Goal: Task Accomplishment & Management: Use online tool/utility

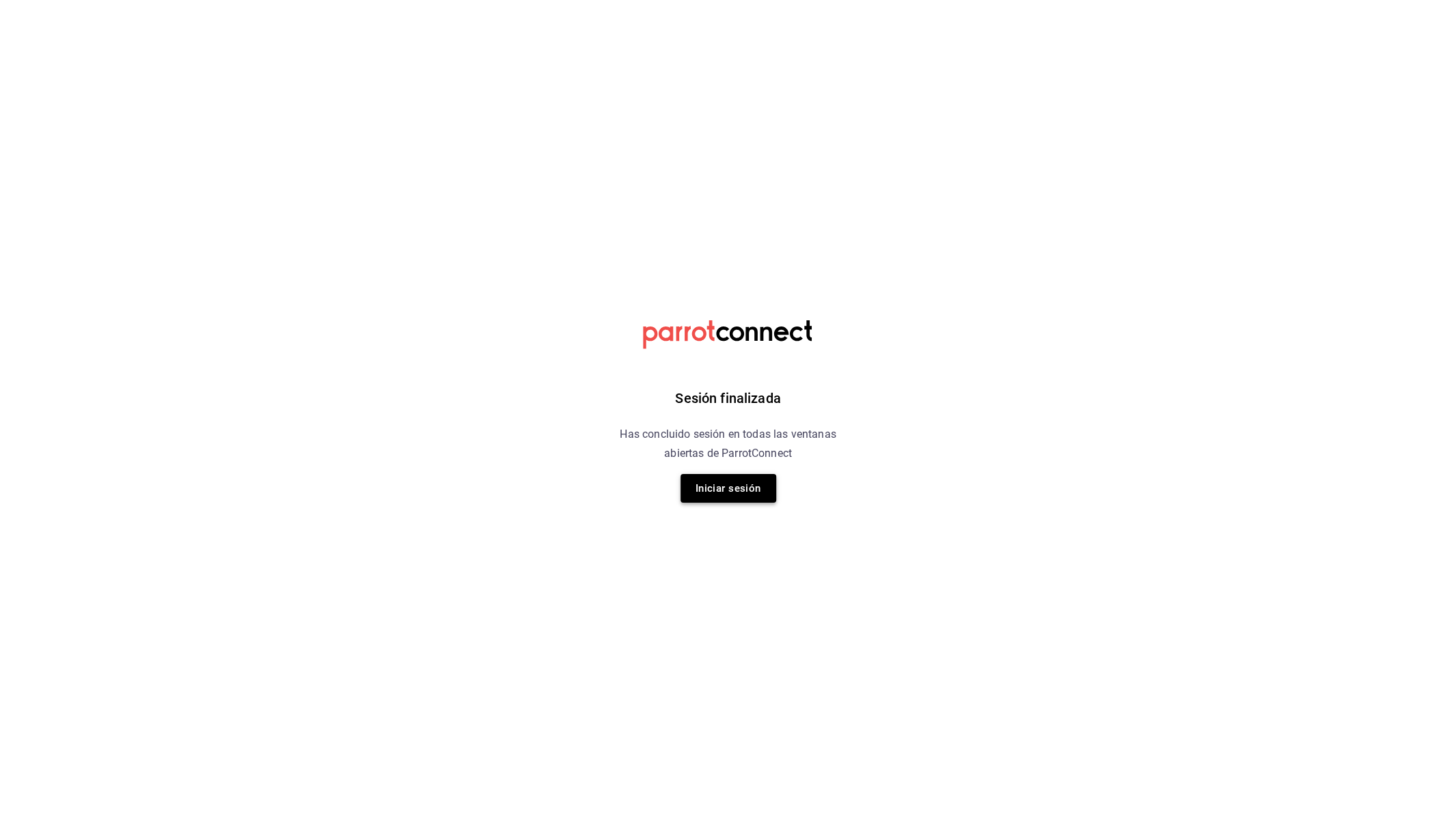
click at [736, 474] on button "Iniciar sesión" at bounding box center [728, 488] width 96 height 29
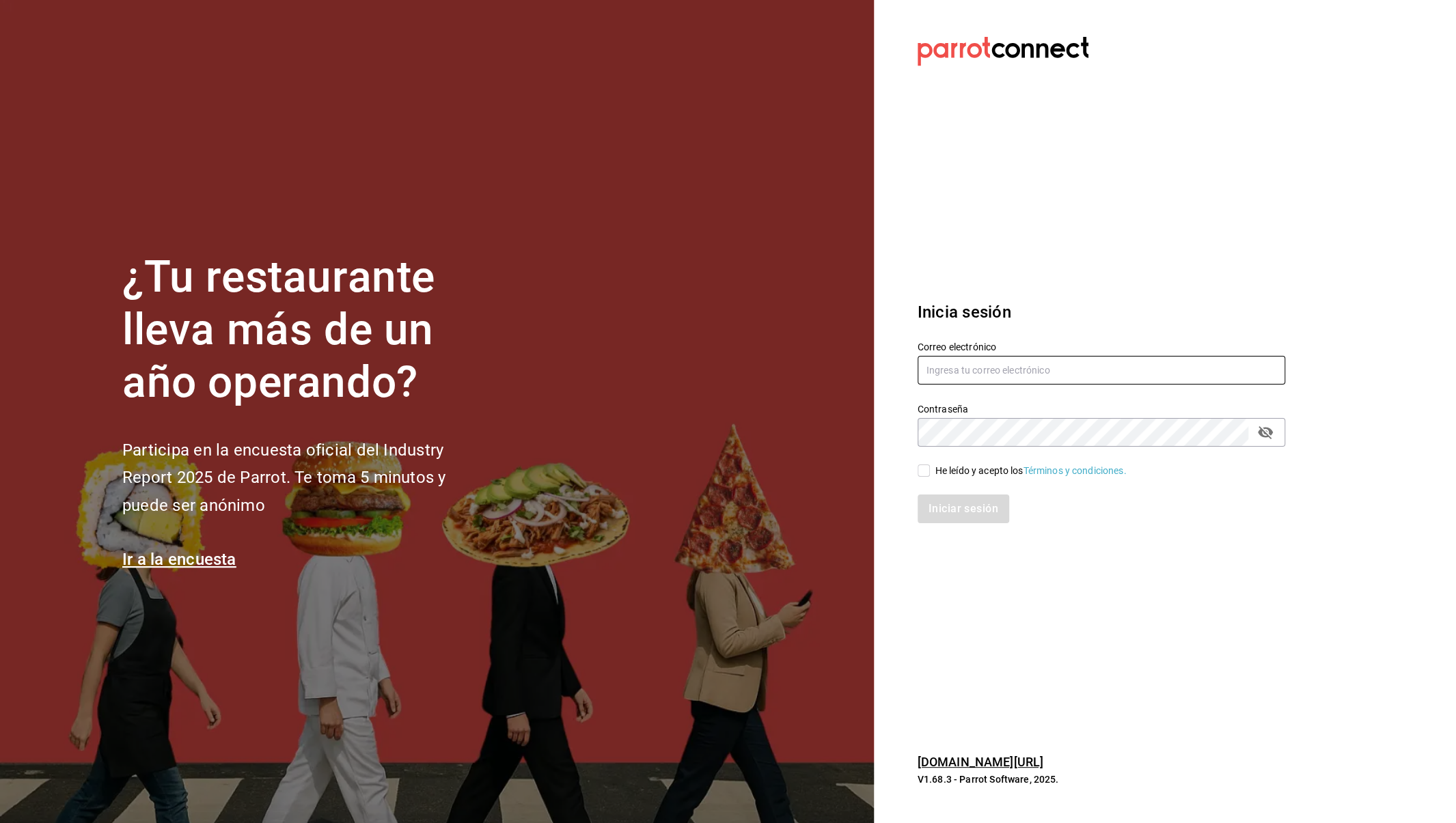
type input "thepacehubmx@gmail.com"
click at [929, 474] on input "He leído y acepto los Términos y condiciones." at bounding box center [924, 470] width 12 height 12
checkbox input "true"
click at [997, 512] on button "Iniciar sesión" at bounding box center [964, 508] width 93 height 29
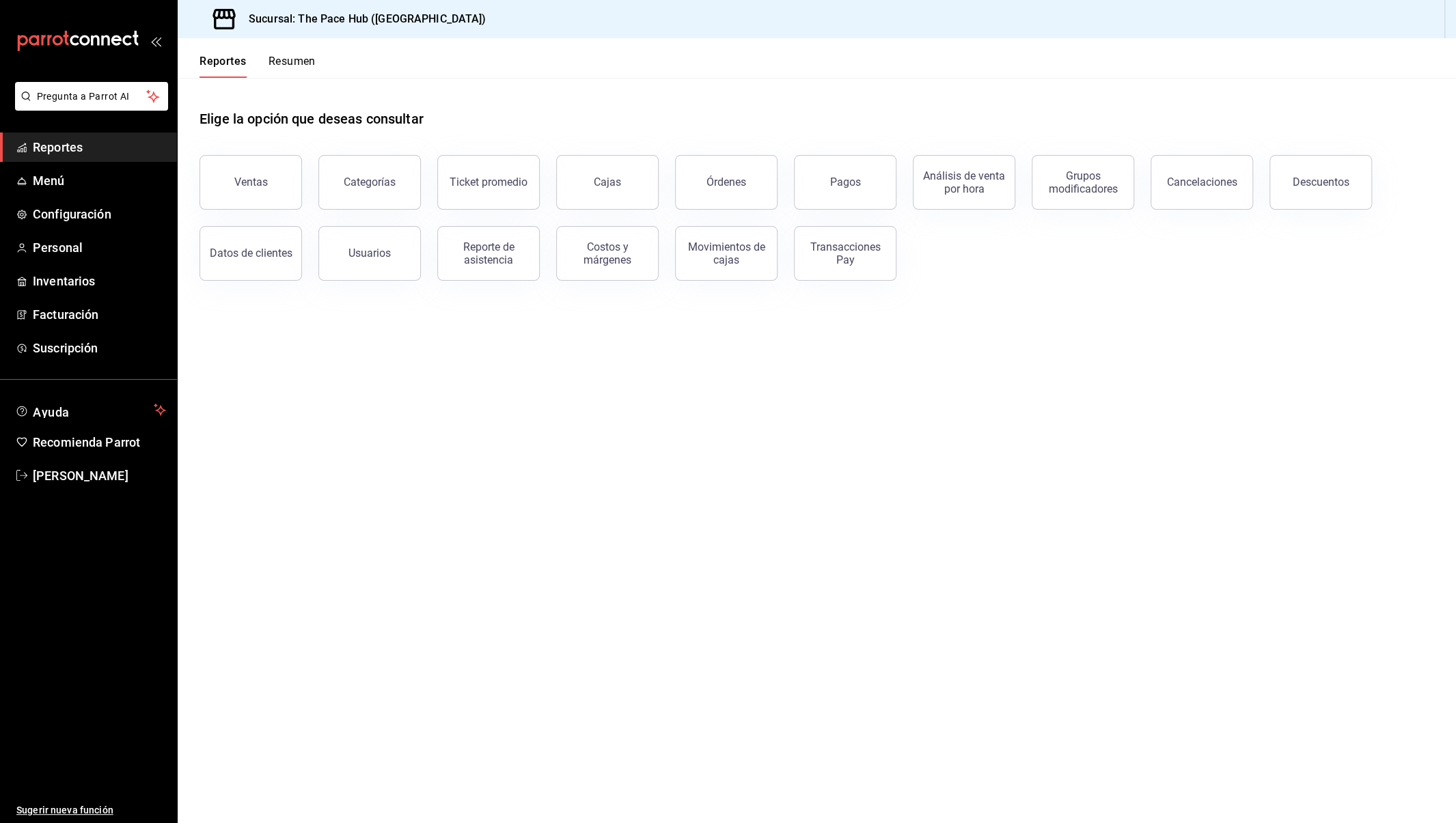
click at [608, 107] on div "Elige la opción que deseas consultar" at bounding box center [817, 108] width 1234 height 61
click at [91, 190] on link "Menú" at bounding box center [88, 181] width 177 height 29
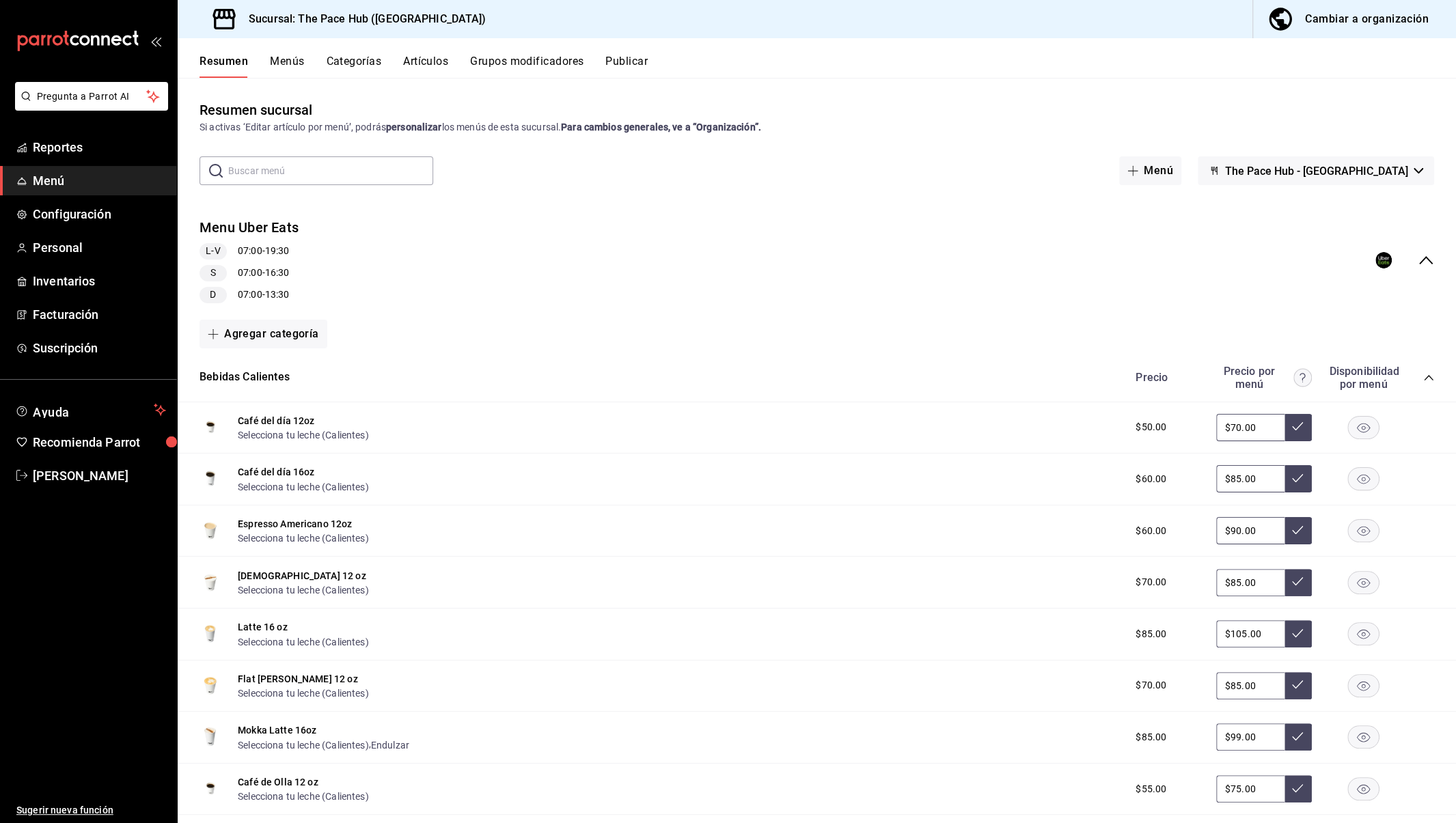
click at [1340, 20] on div "Cambiar a organización" at bounding box center [1367, 19] width 124 height 19
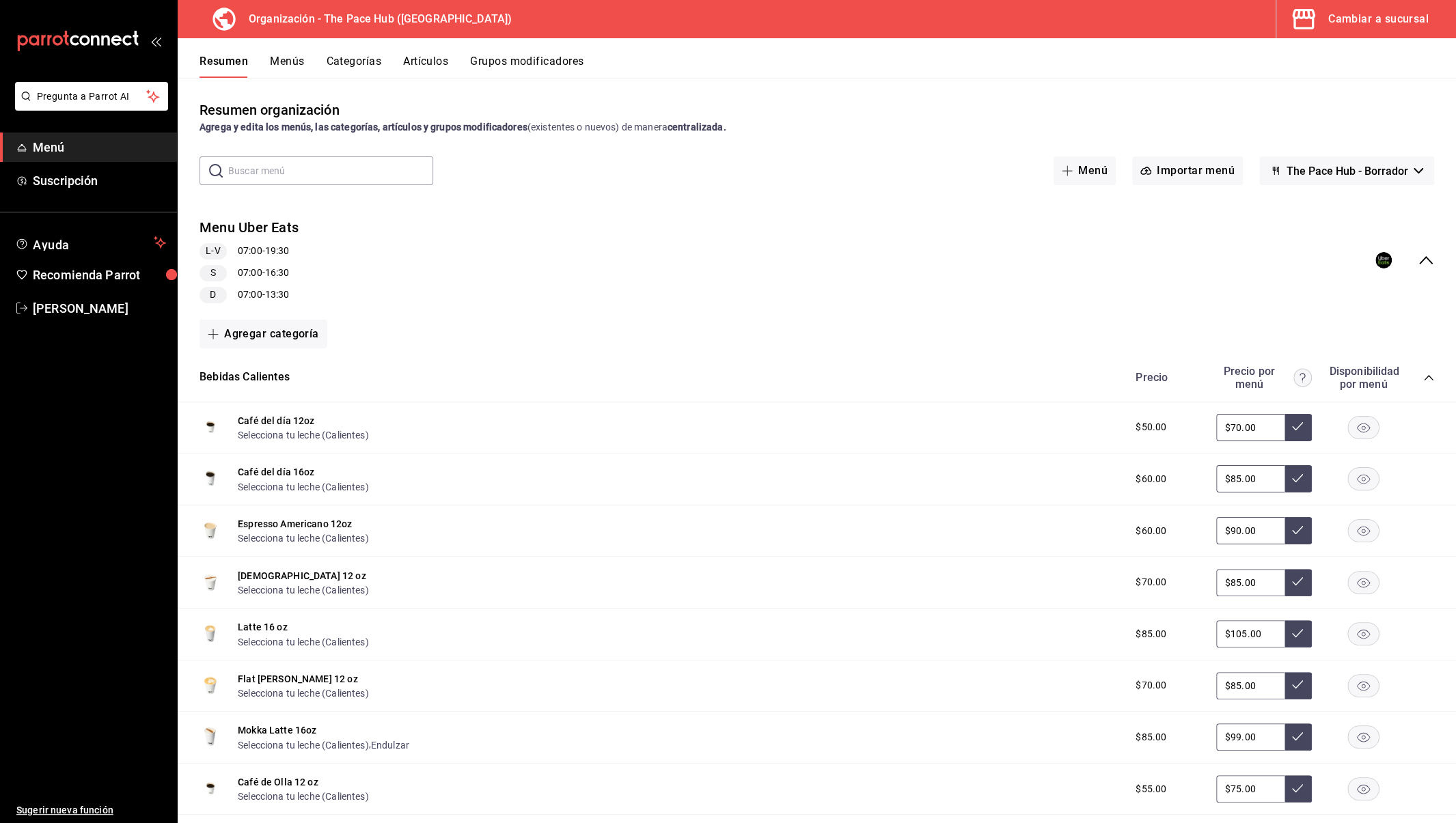
click at [437, 65] on button "Artículos" at bounding box center [426, 67] width 45 height 23
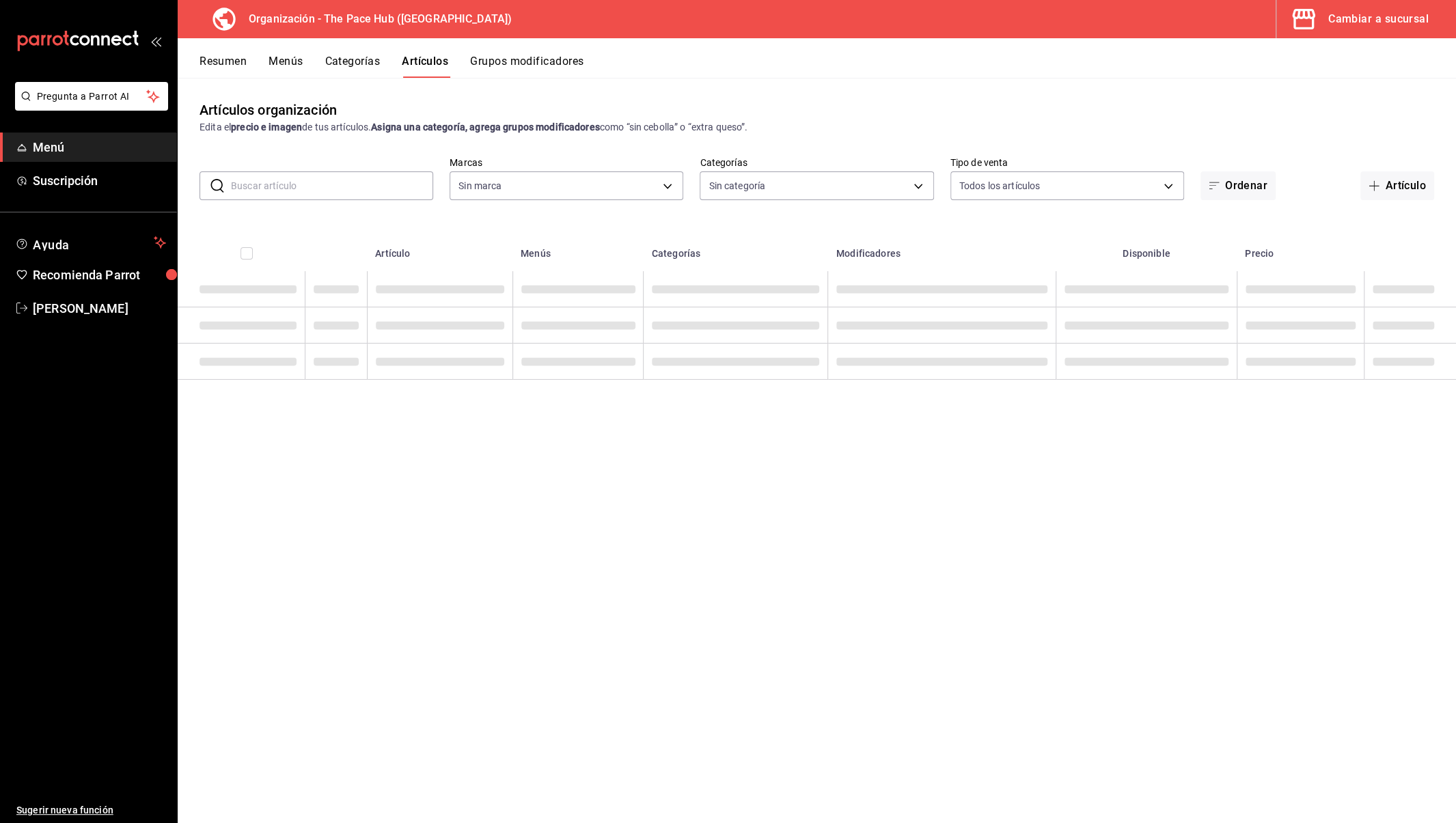
type input "d1cf4cd1-797f-42fd-b04c-2538fdef5236"
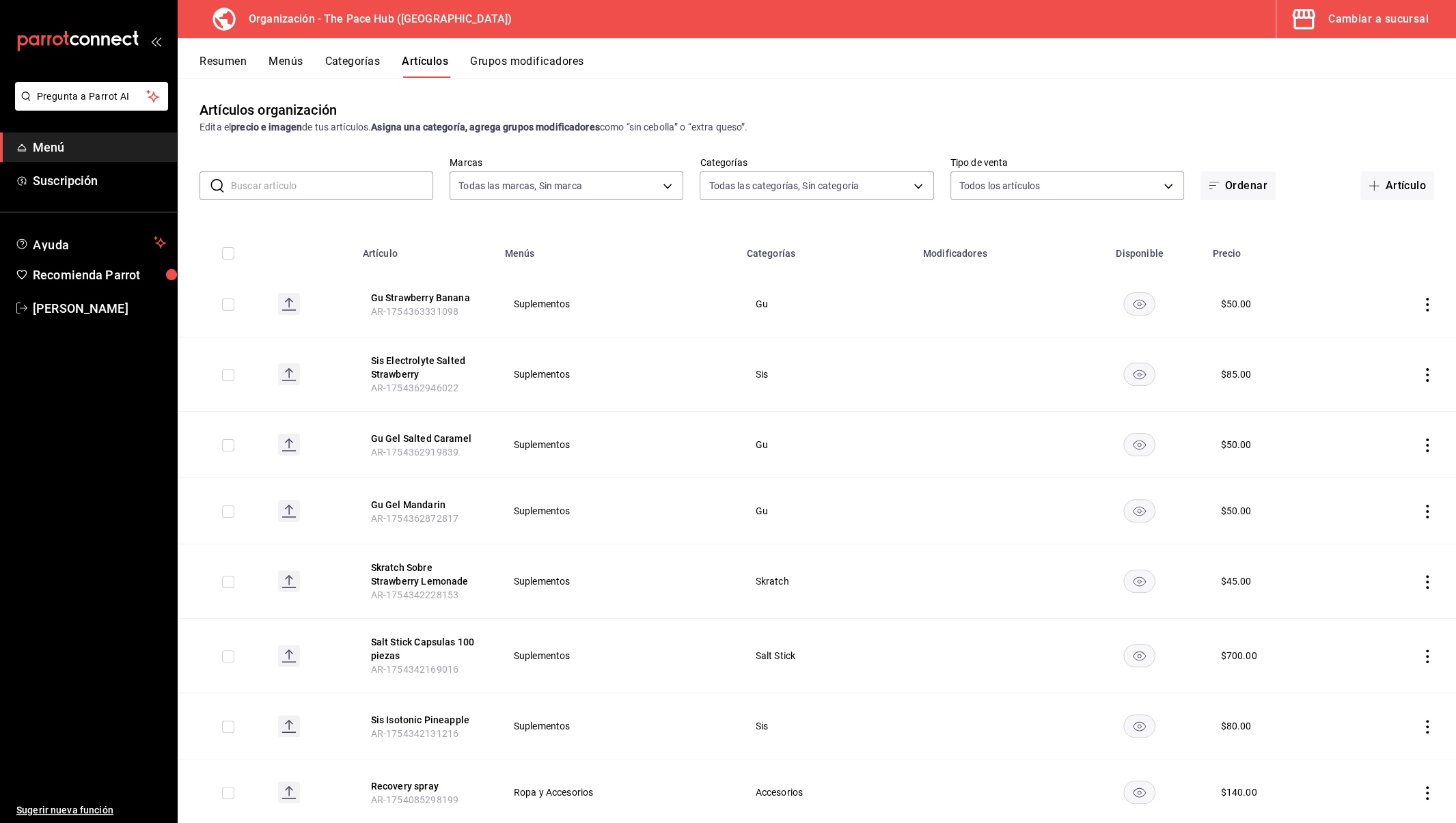
type input "8201e953-e03b-43a2-ab0d-c327d27dd5a5,f1ddeef8-eb51-4a31-a1b7-689b8012045a,a7c20…"
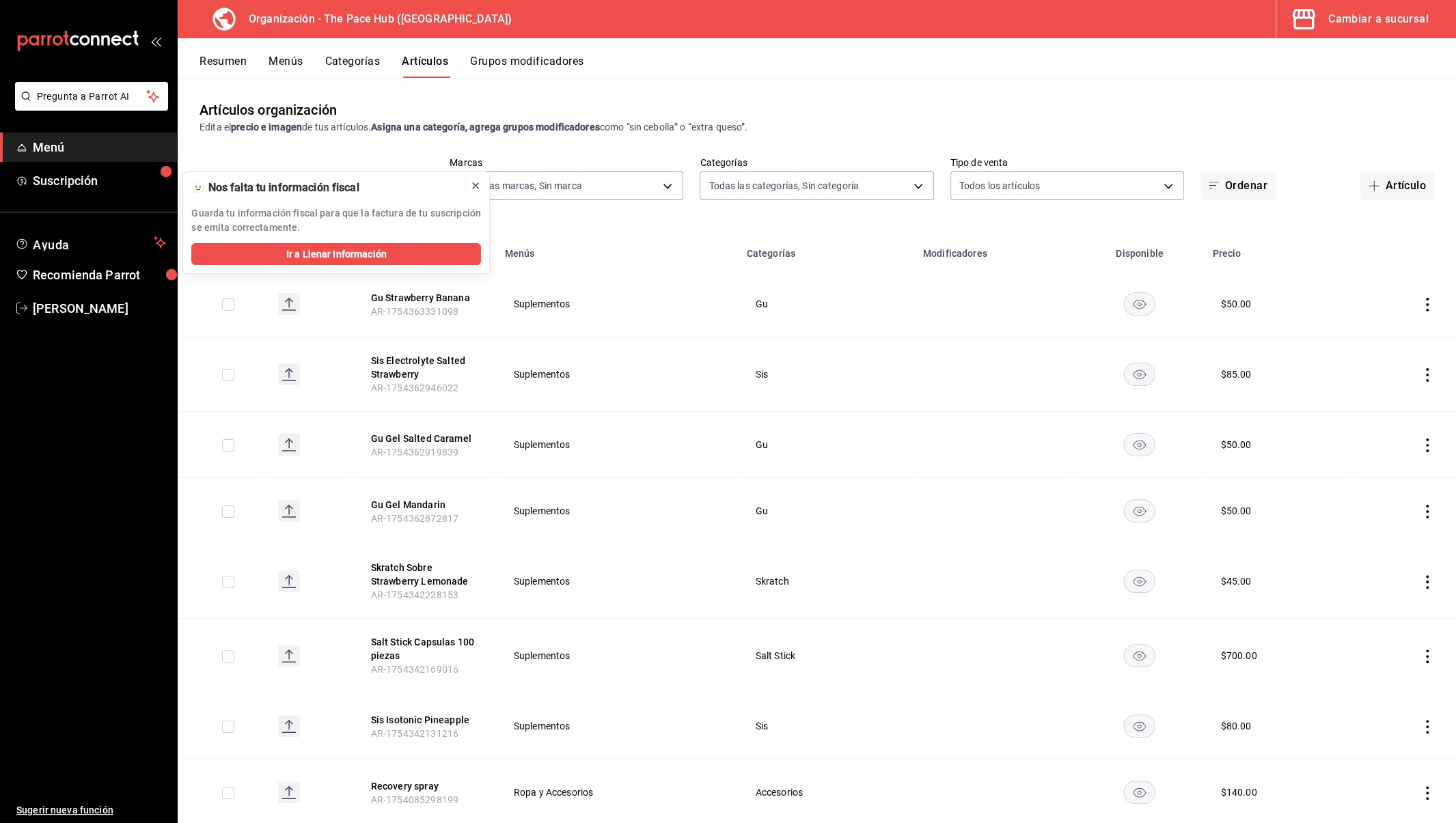
click at [477, 194] on button at bounding box center [475, 186] width 22 height 22
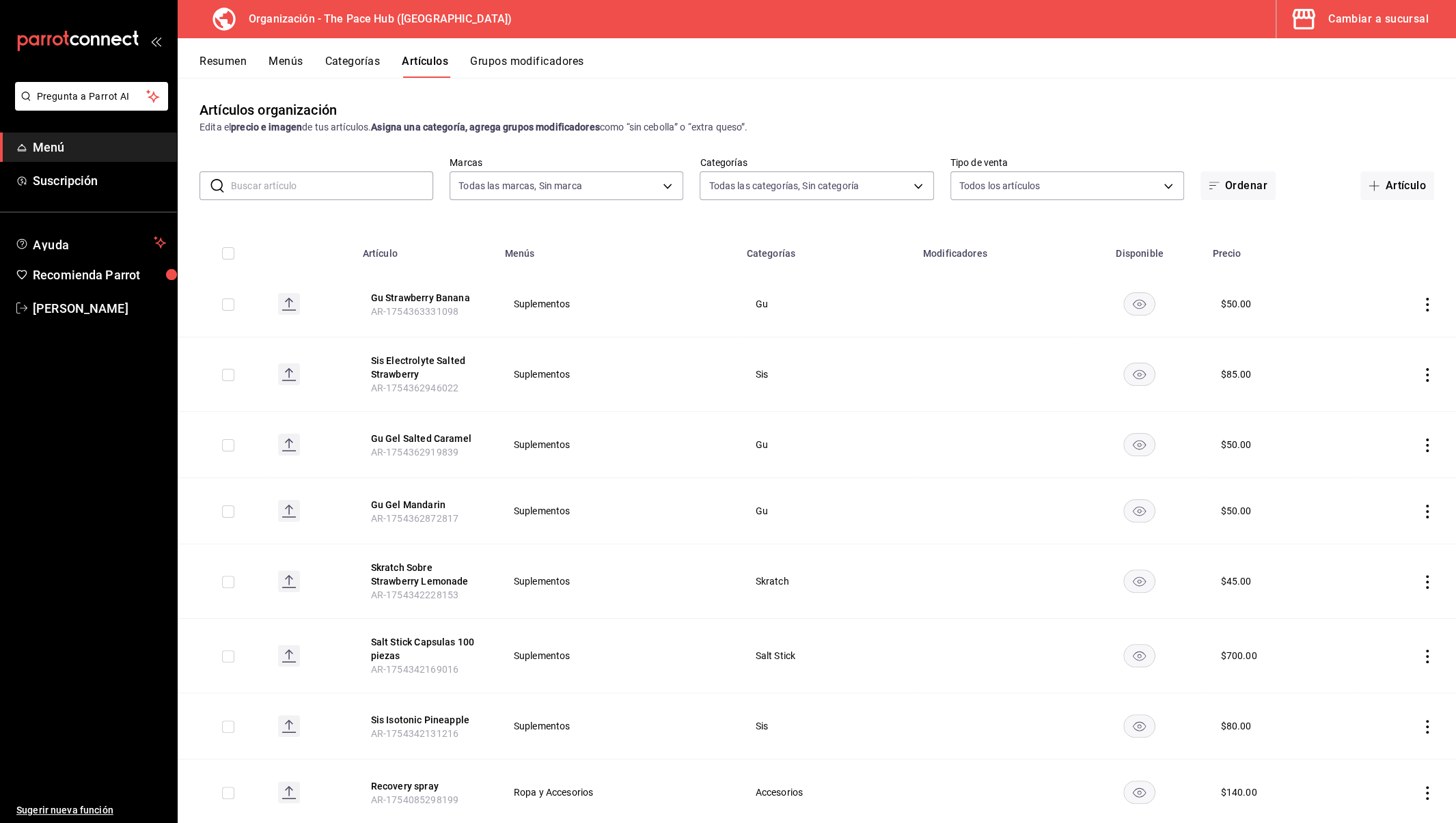
click at [391, 182] on input "text" at bounding box center [332, 185] width 203 height 27
click at [1412, 179] on button "Artículo" at bounding box center [1397, 186] width 74 height 29
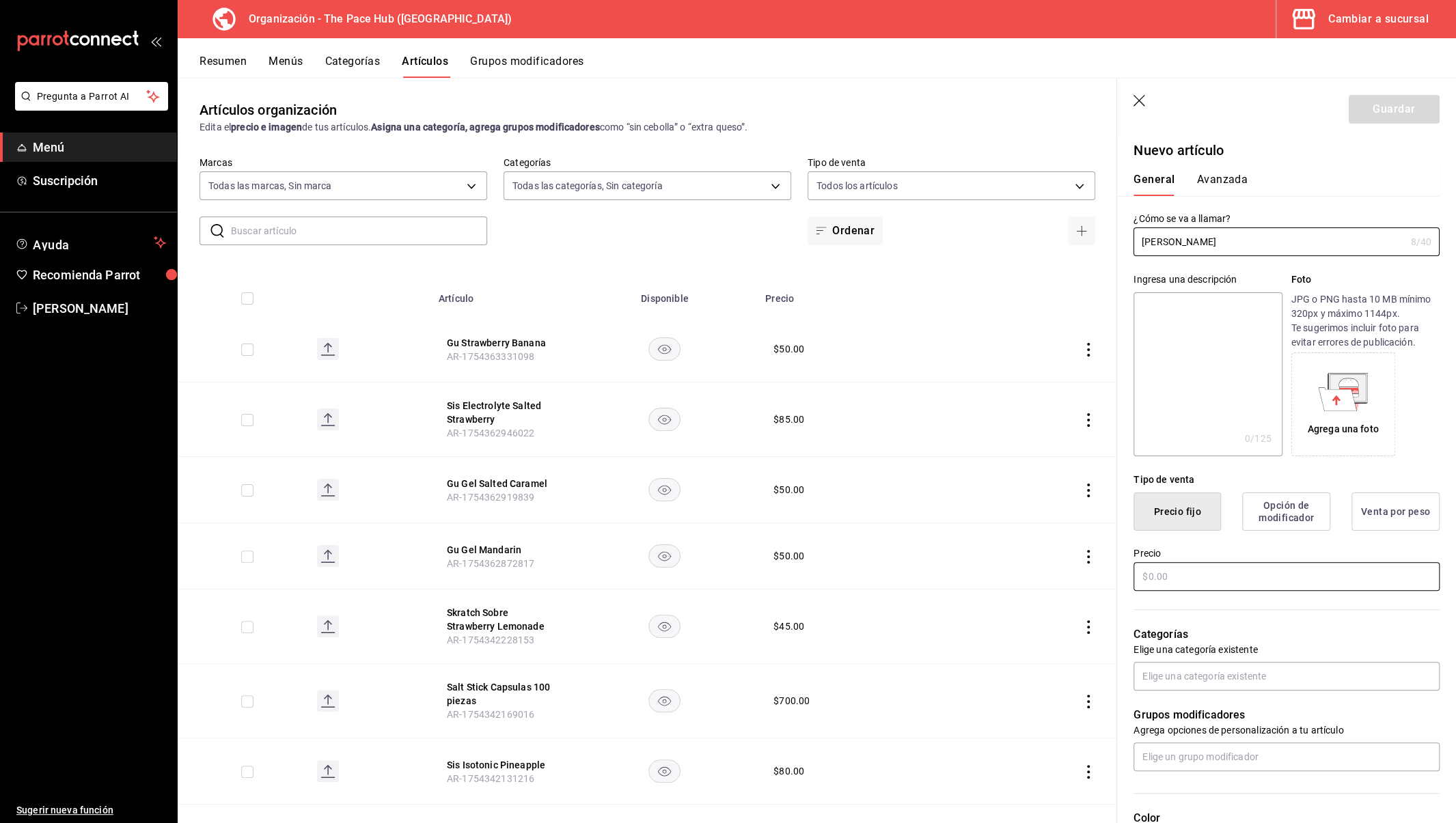
type input "[PERSON_NAME]"
click at [1188, 588] on input "text" at bounding box center [1286, 576] width 306 height 29
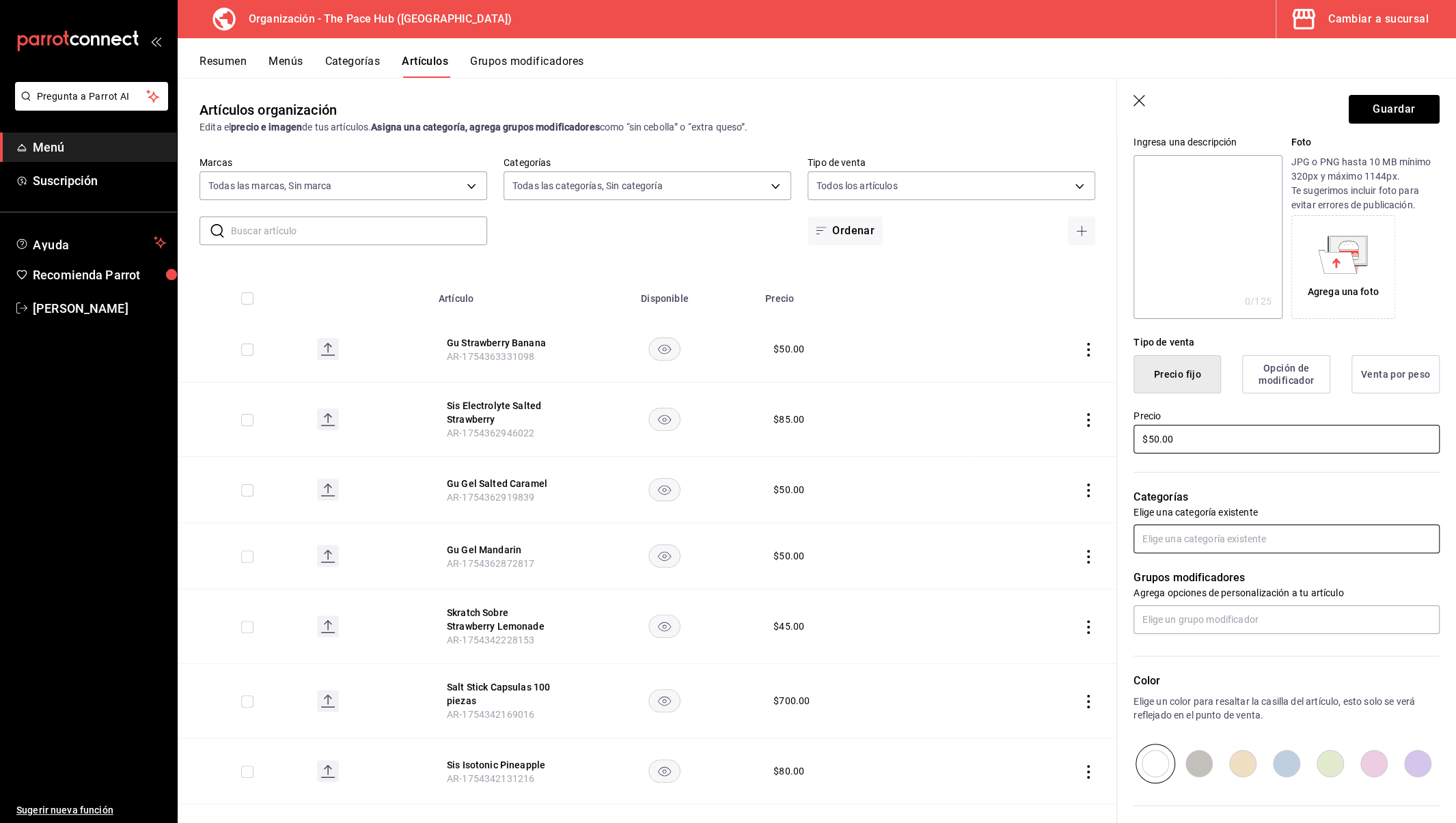
type input "$50.00"
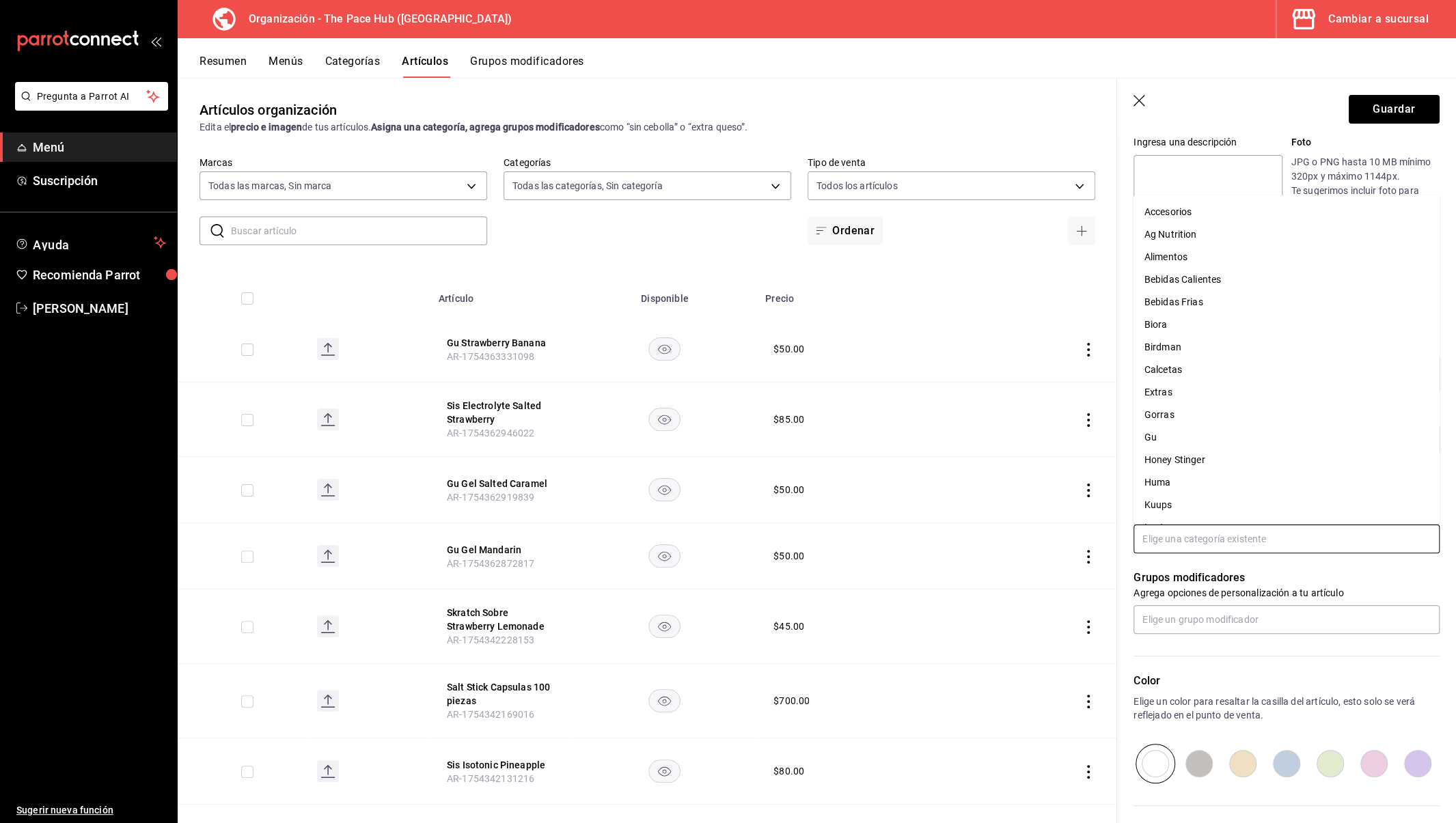
click at [1177, 533] on input "text" at bounding box center [1286, 539] width 306 height 29
click at [1182, 257] on li "Alimentos" at bounding box center [1286, 257] width 306 height 23
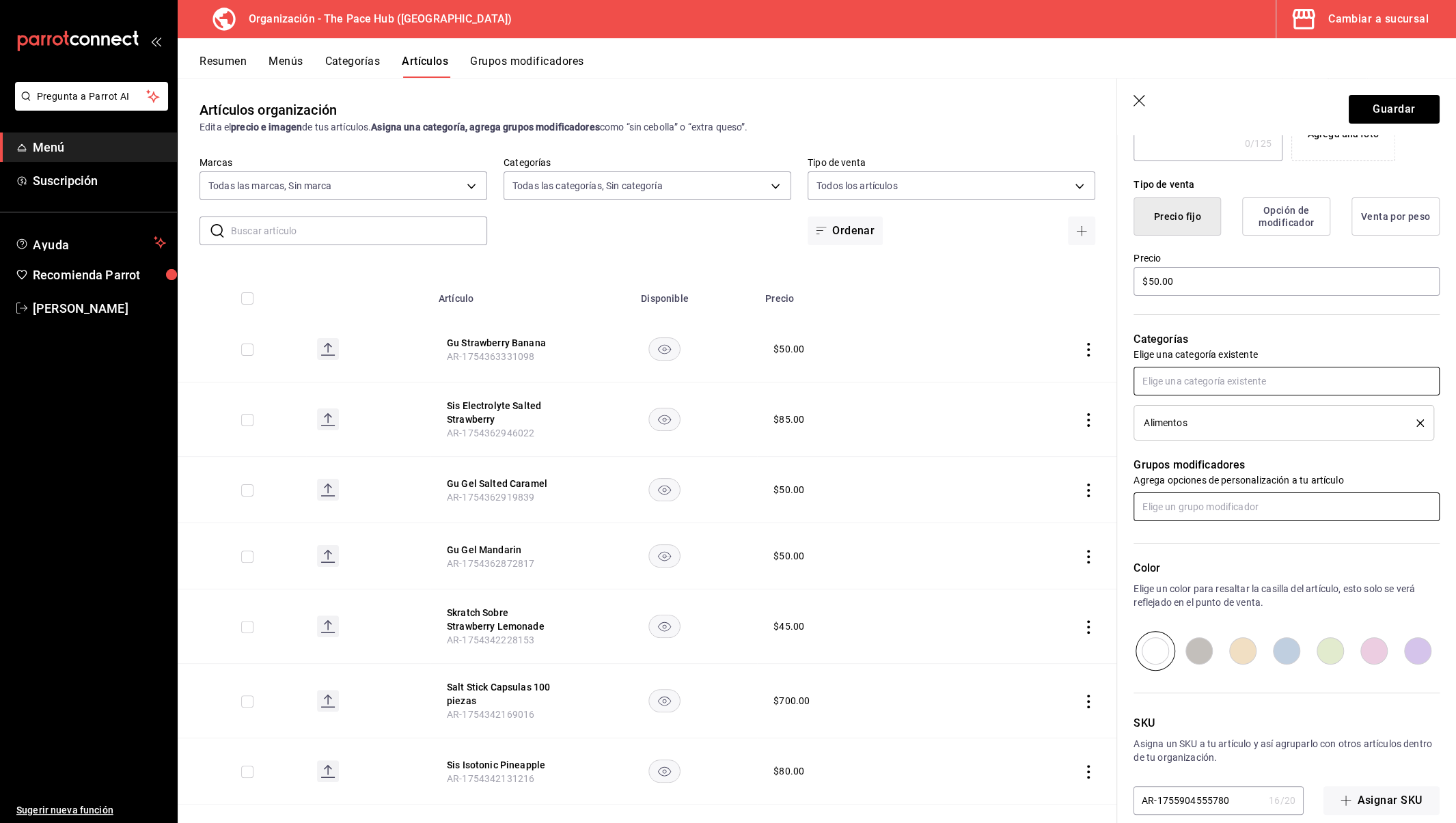
scroll to position [313, 0]
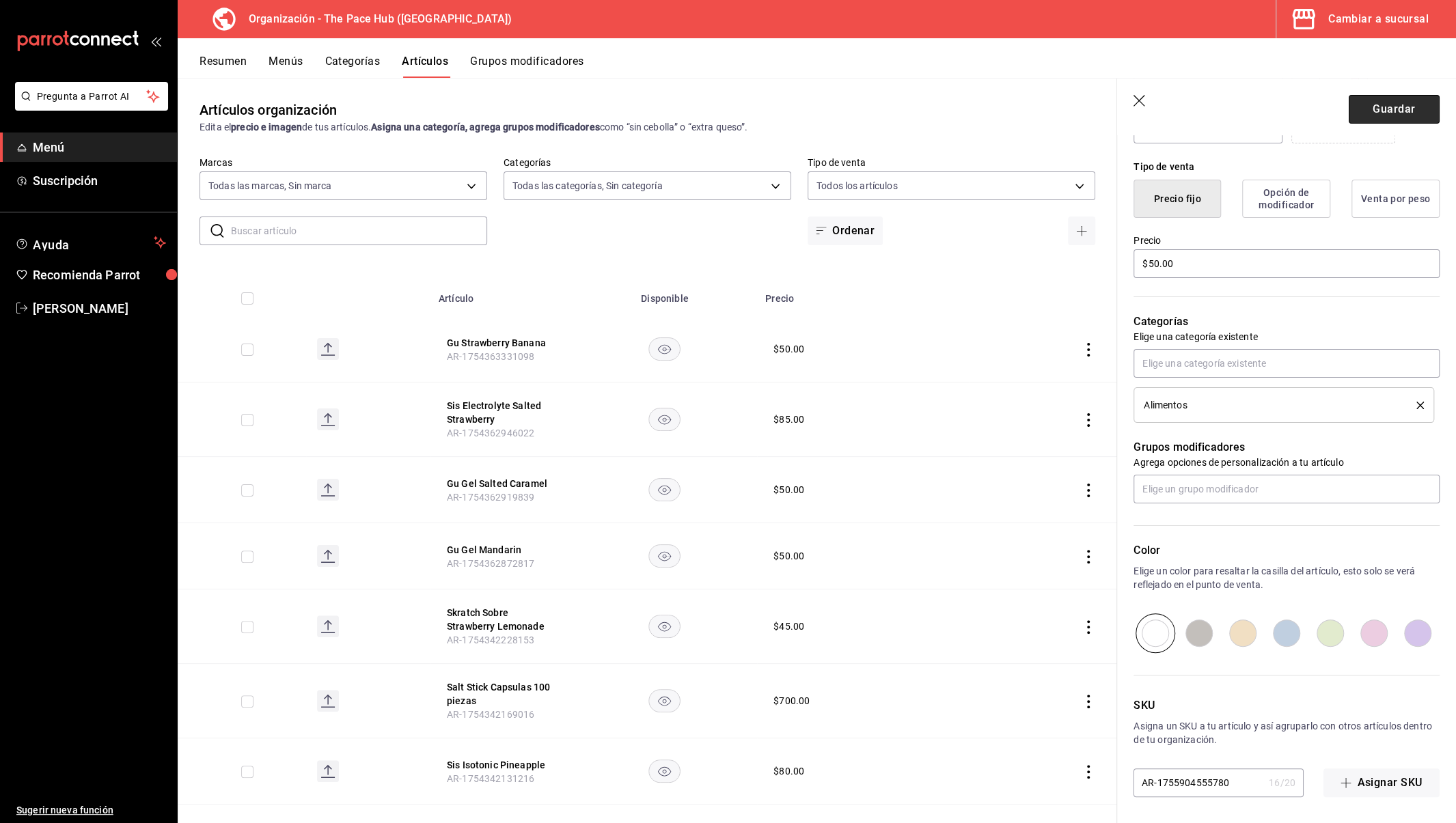
click at [1376, 109] on button "Guardar" at bounding box center [1394, 109] width 91 height 29
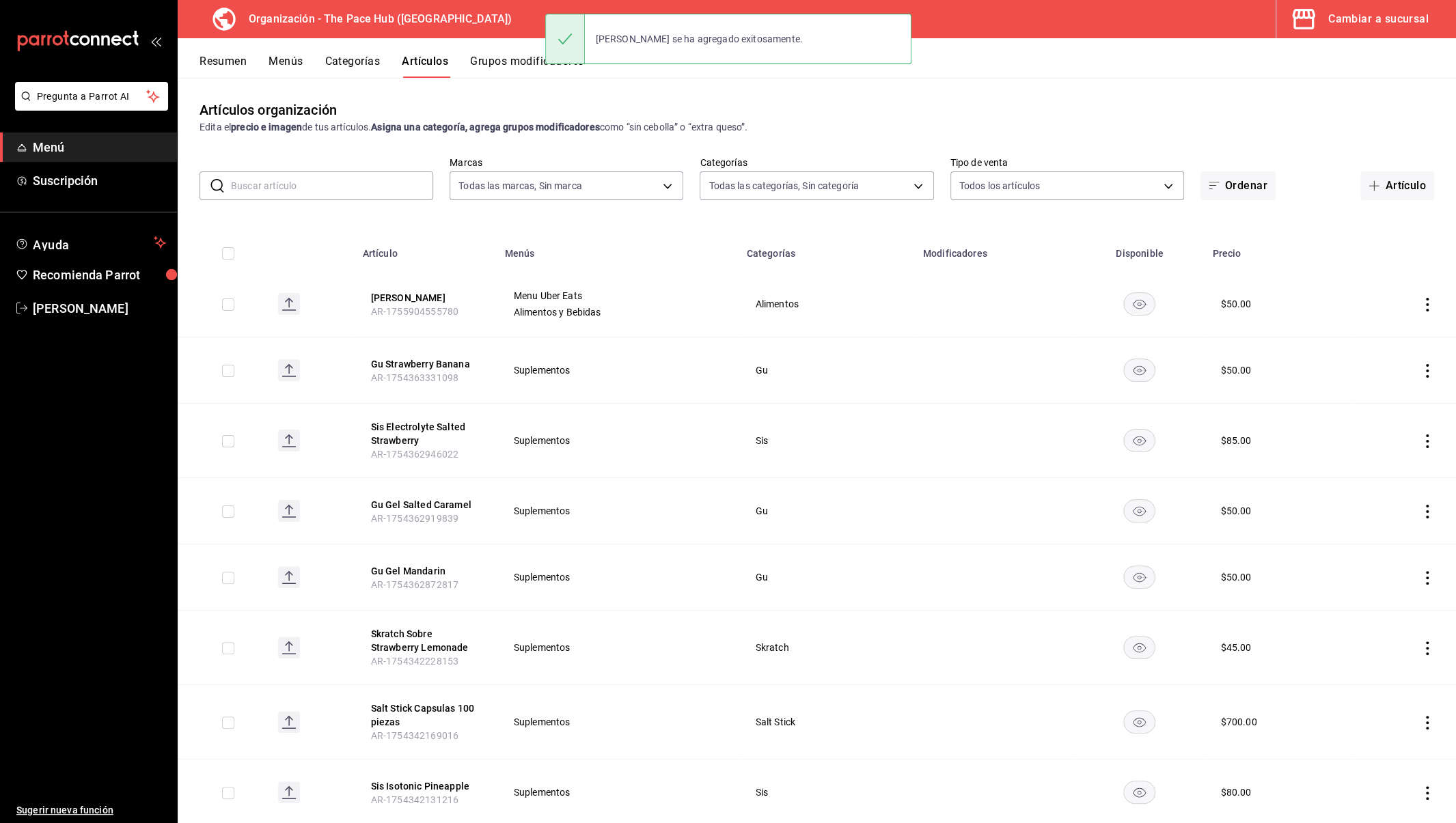
click at [285, 65] on button "Menús" at bounding box center [285, 67] width 34 height 23
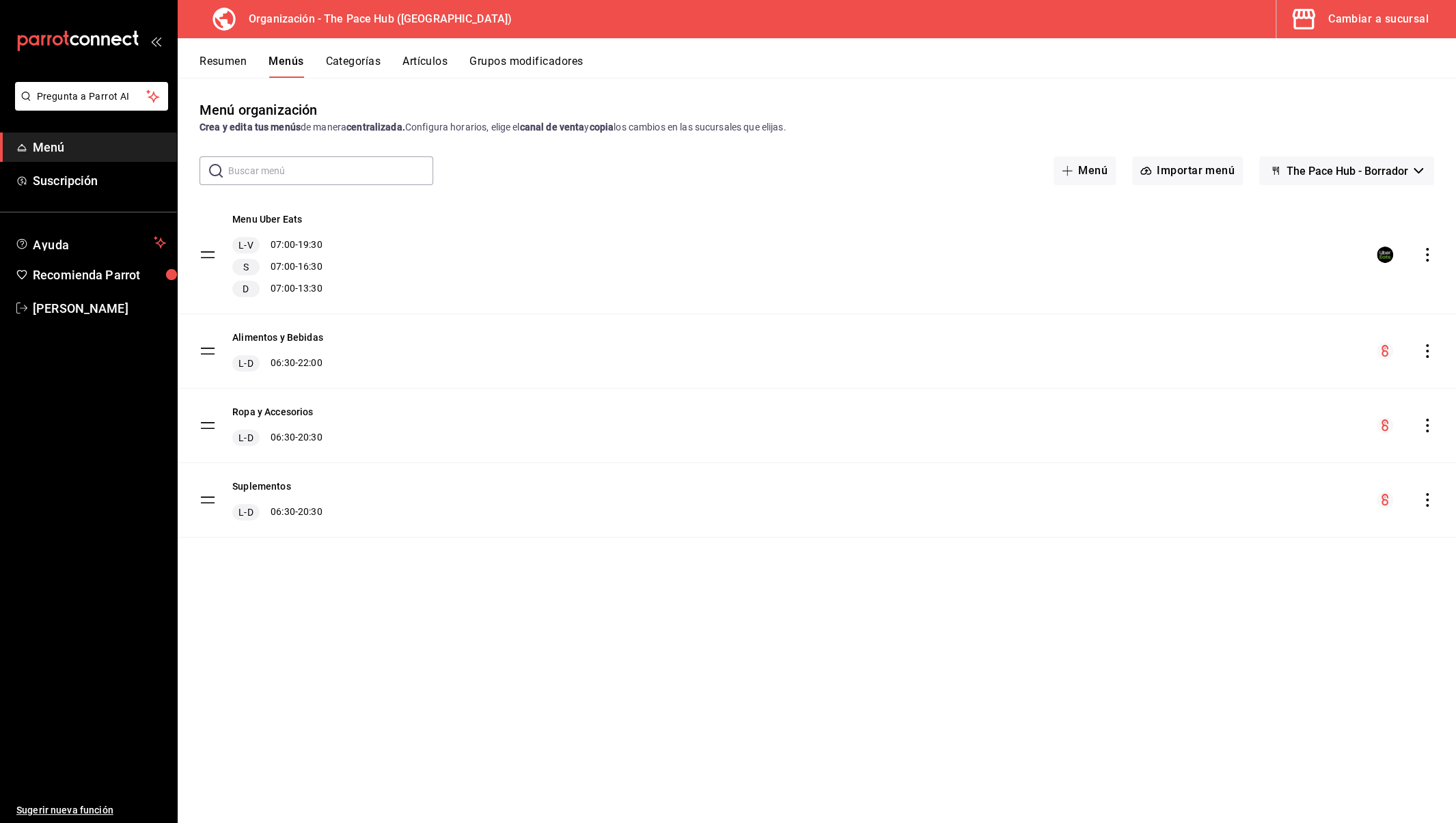
click at [1431, 349] on icon "actions" at bounding box center [1427, 351] width 14 height 14
click at [1305, 441] on span "Copiar en otra sucursal" at bounding box center [1319, 439] width 167 height 15
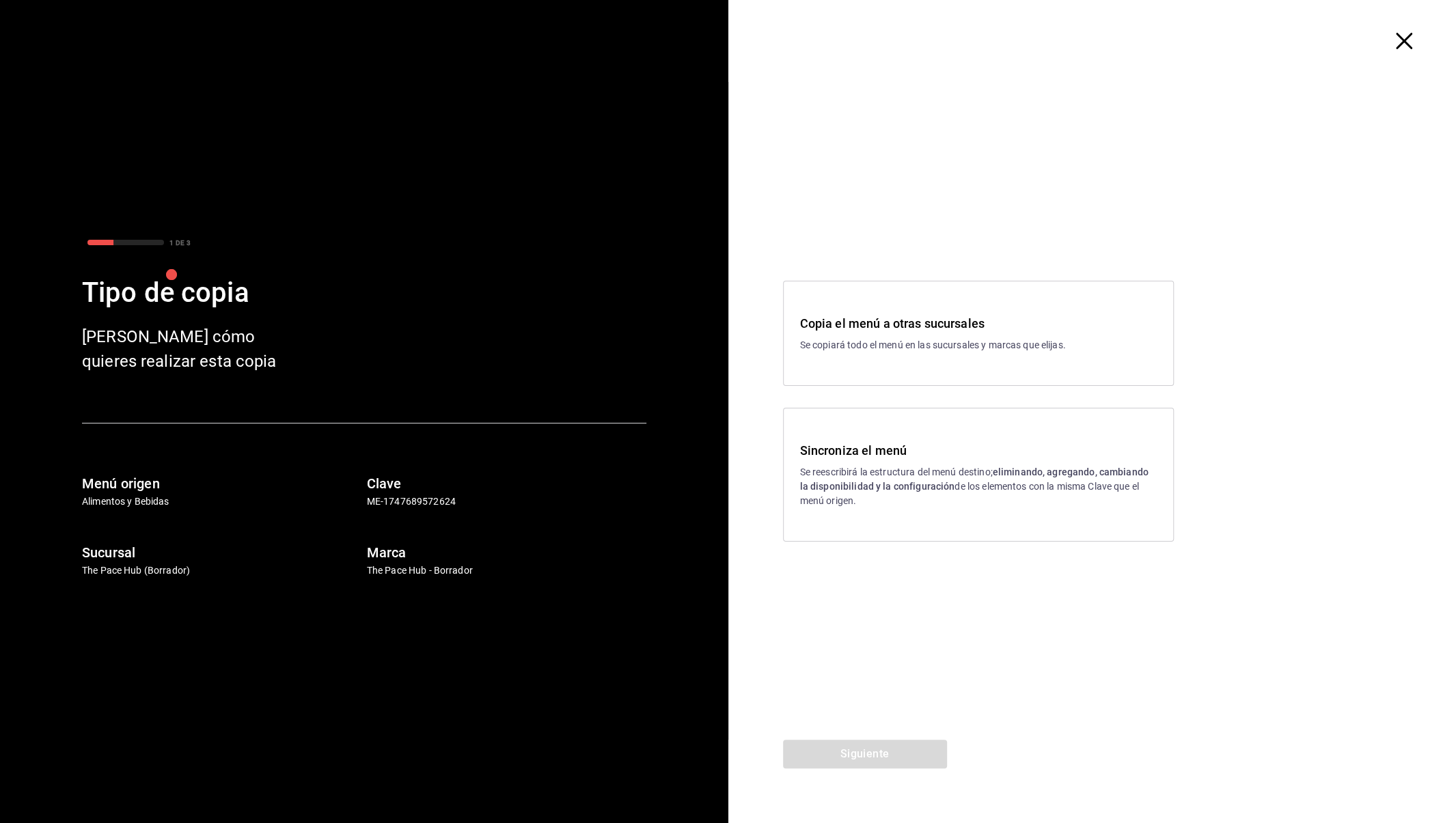
click at [814, 457] on h3 "Sincroniza el menú" at bounding box center [978, 450] width 357 height 18
click at [891, 769] on div "Siguiente" at bounding box center [865, 781] width 274 height 83
click at [882, 757] on button "Siguiente" at bounding box center [865, 754] width 164 height 29
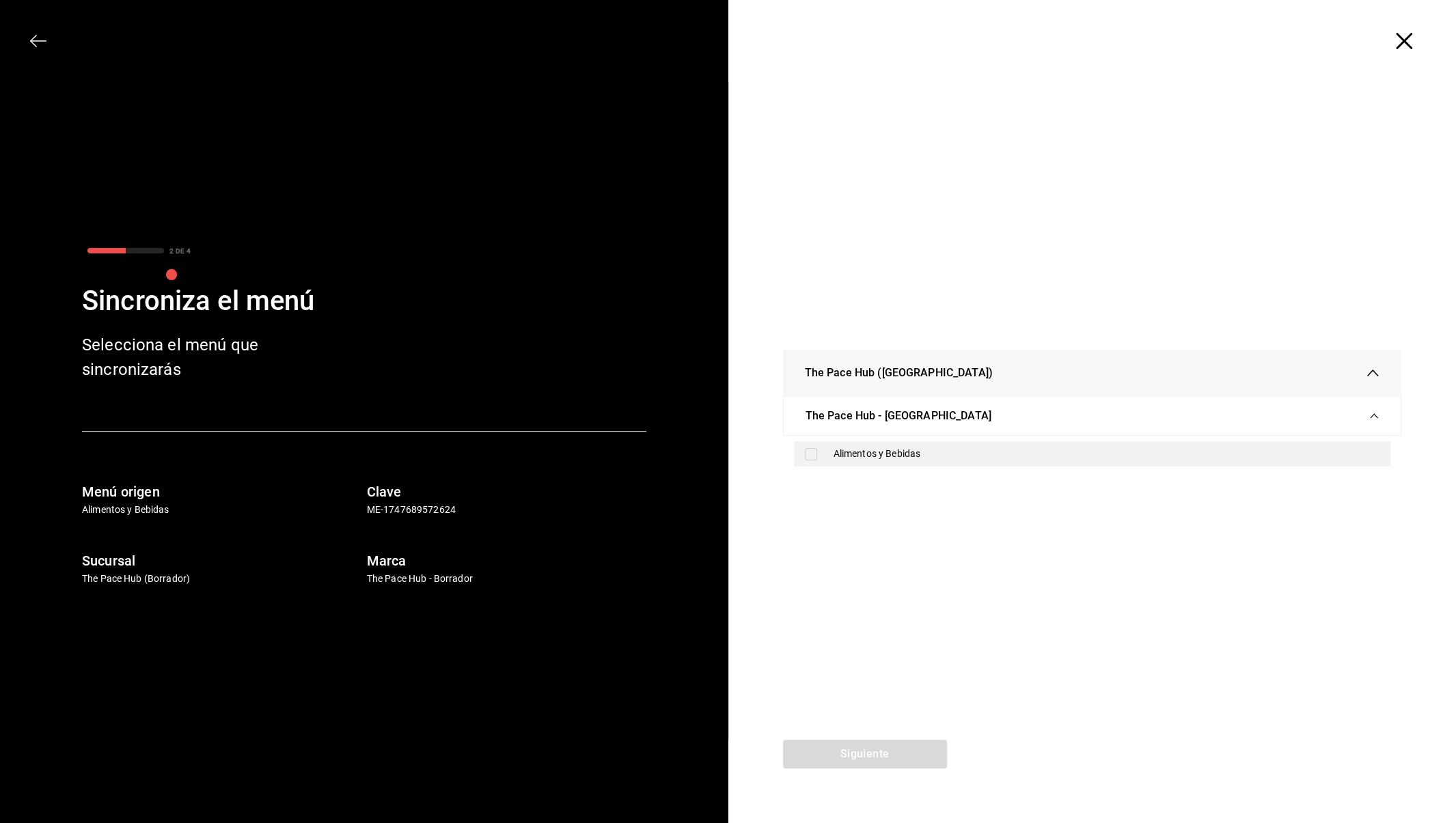
click at [807, 458] on input "checkbox" at bounding box center [811, 454] width 12 height 12
checkbox input "true"
click at [872, 765] on button "Siguiente" at bounding box center [865, 754] width 164 height 29
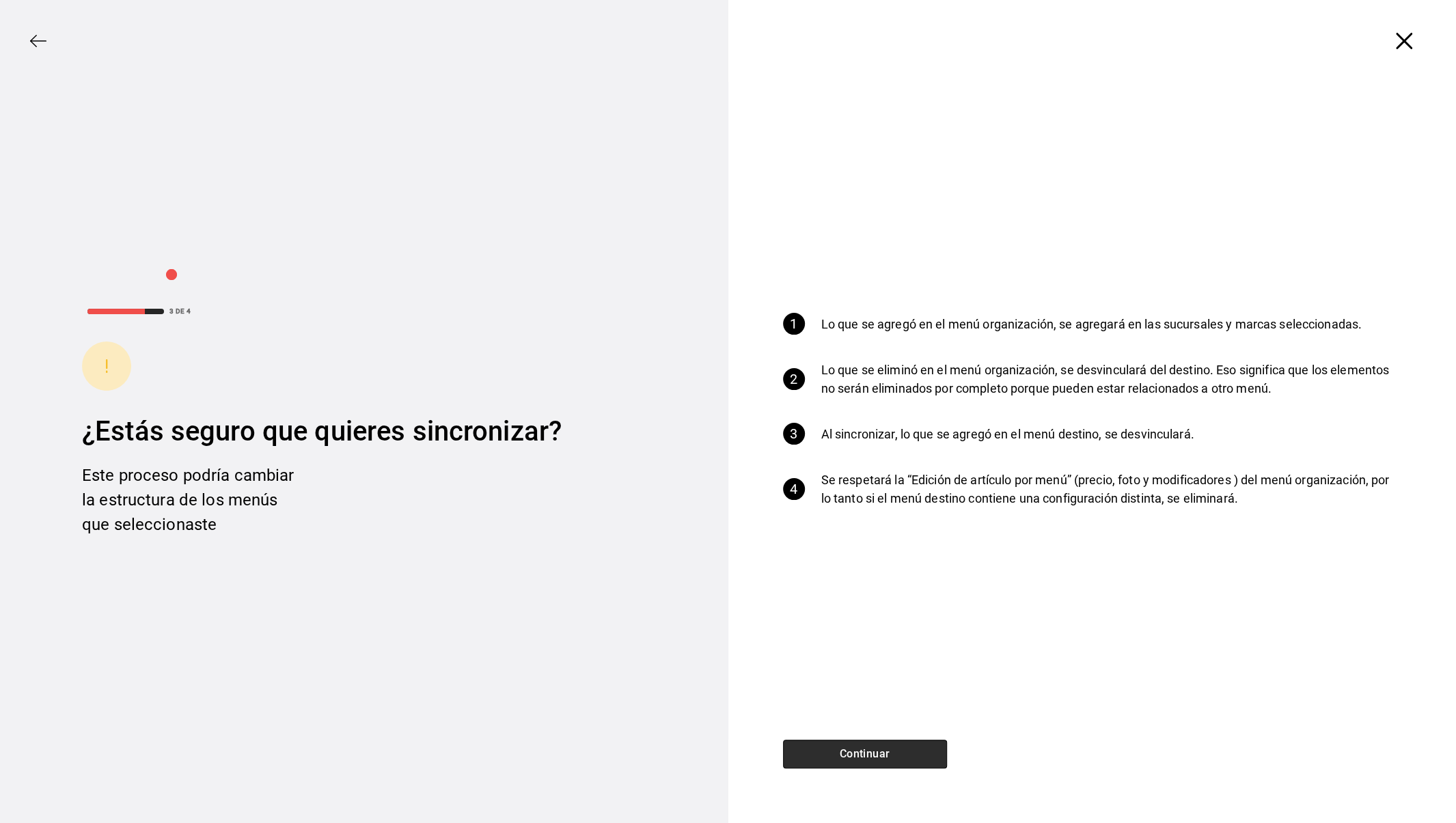
click at [859, 749] on button "Continuar" at bounding box center [865, 754] width 164 height 29
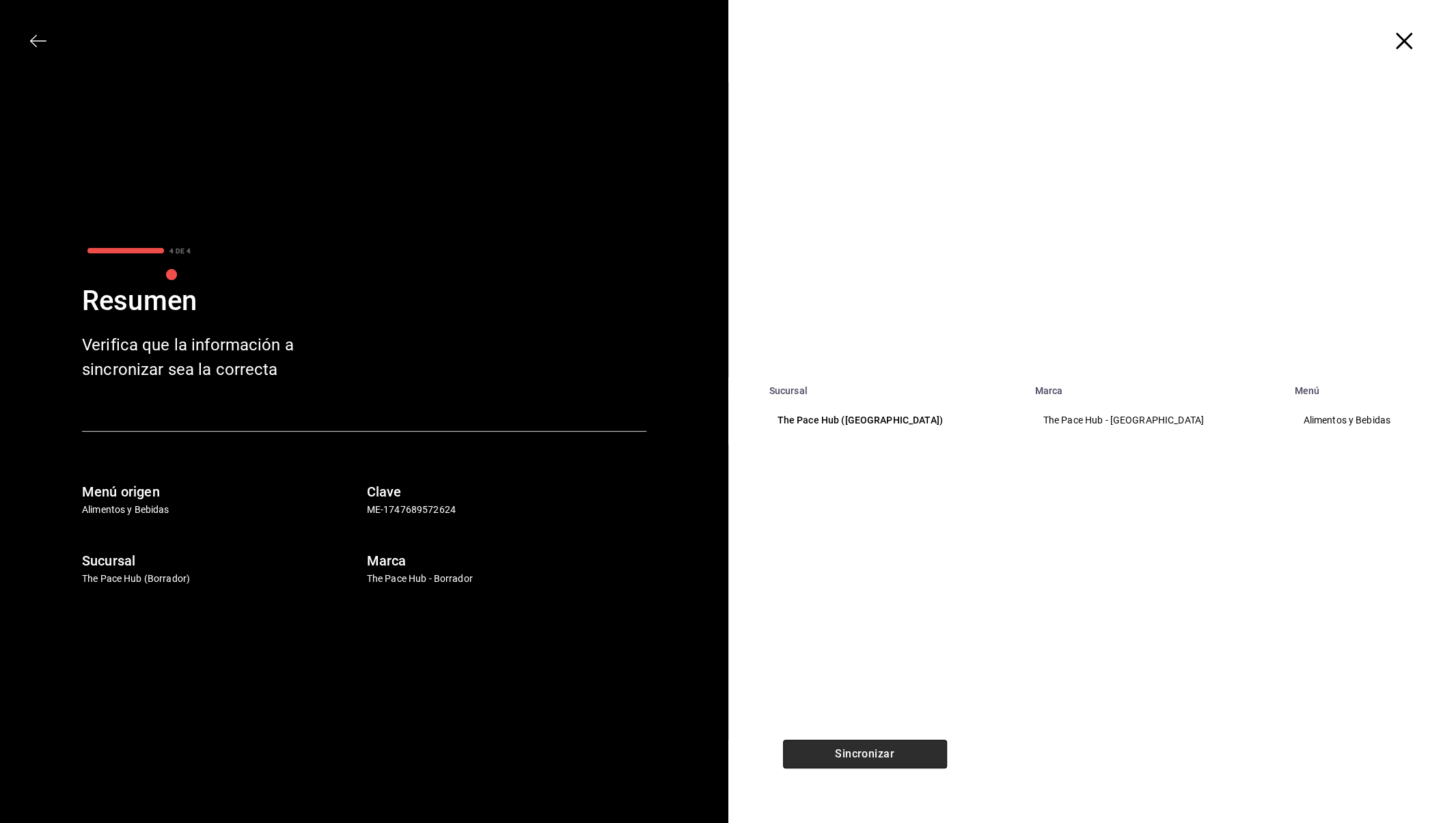
click at [859, 749] on button "Sincronizar" at bounding box center [865, 754] width 164 height 29
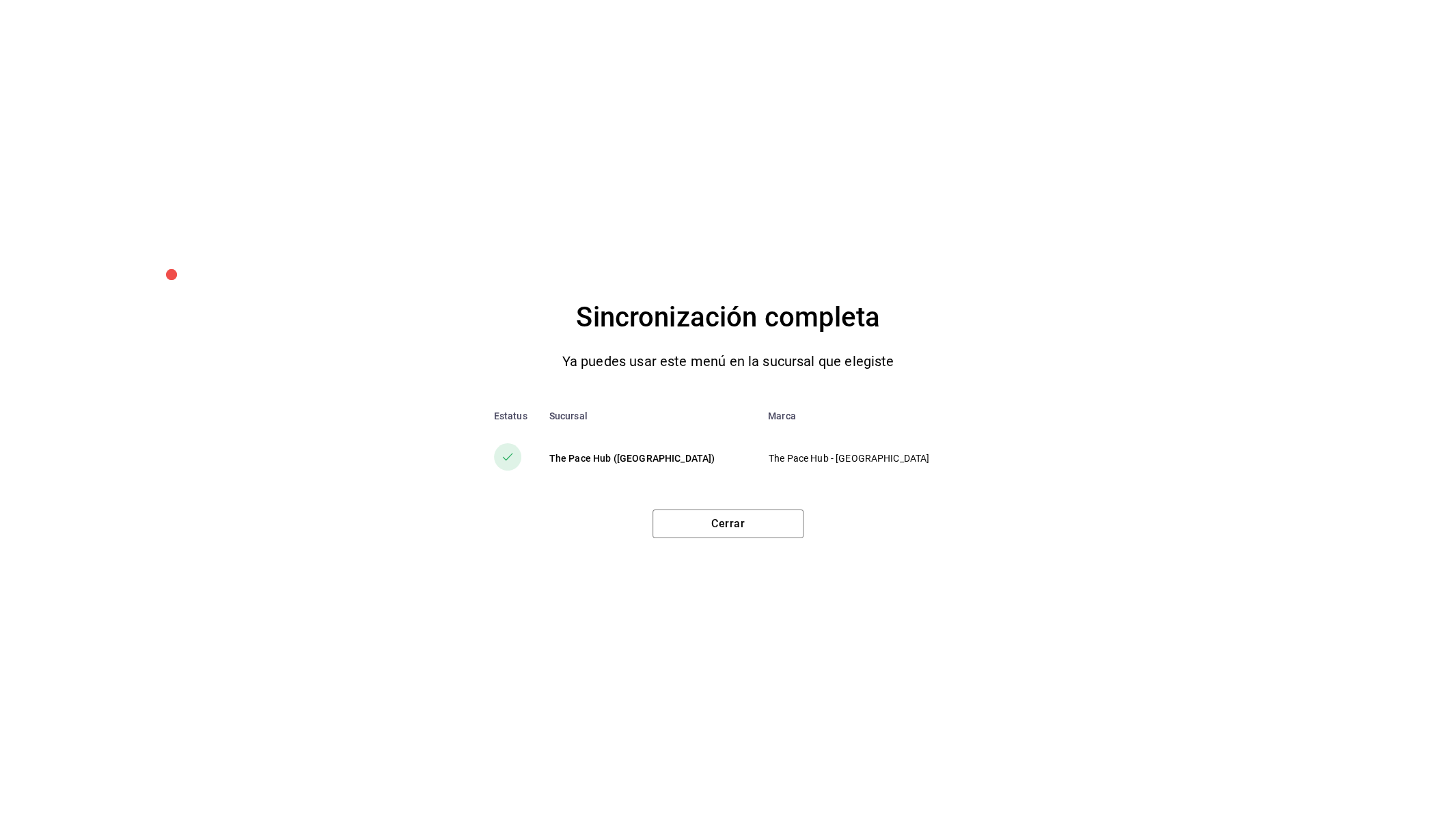
click at [750, 547] on div "Sincronización completa Ya puedes usar este menú en la sucursal que elegiste Es…" at bounding box center [728, 412] width 1456 height 823
click at [714, 523] on button "Cerrar" at bounding box center [728, 523] width 151 height 29
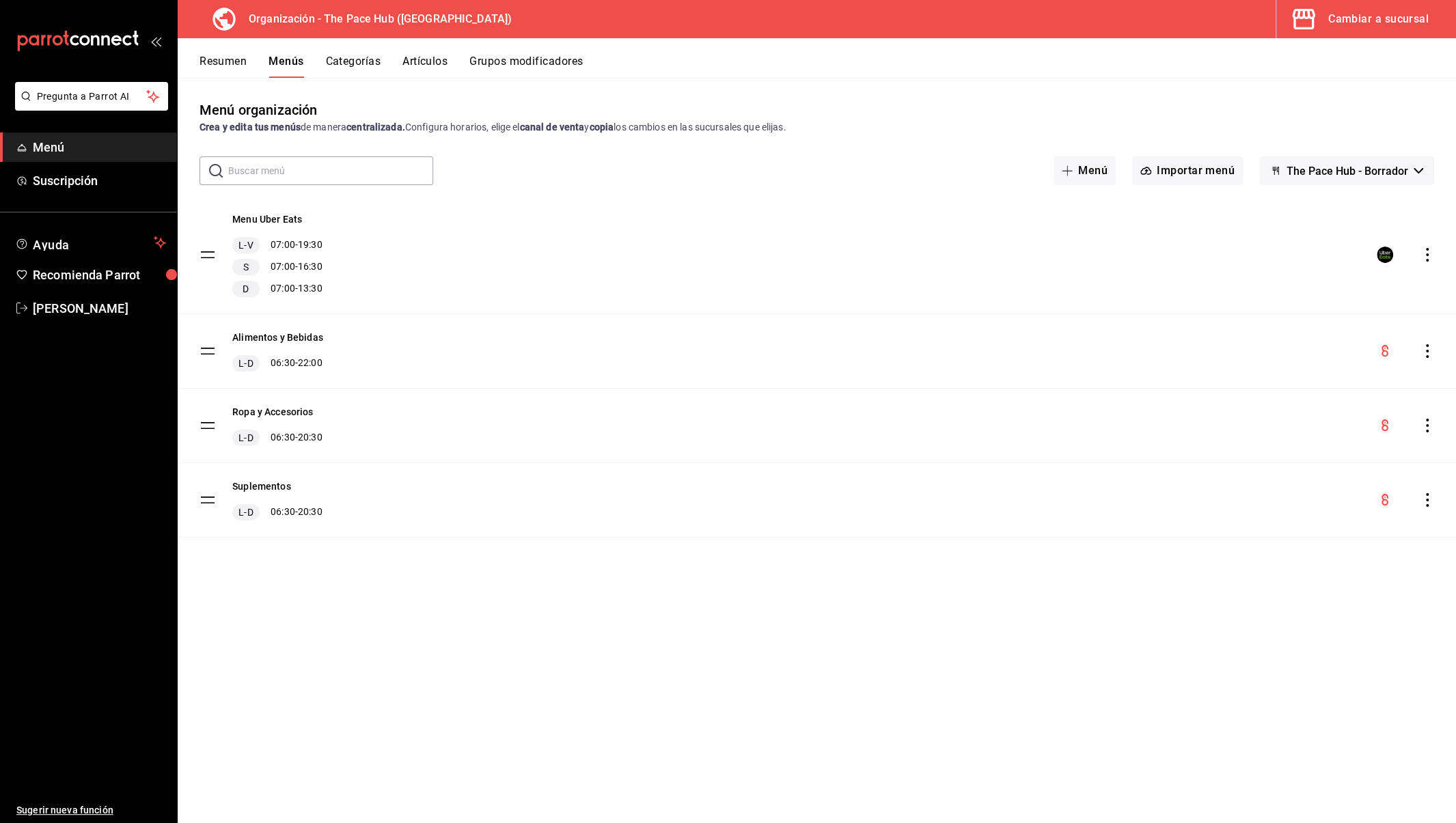
click at [214, 62] on button "Resumen" at bounding box center [223, 67] width 47 height 23
